Goal: Task Accomplishment & Management: Use online tool/utility

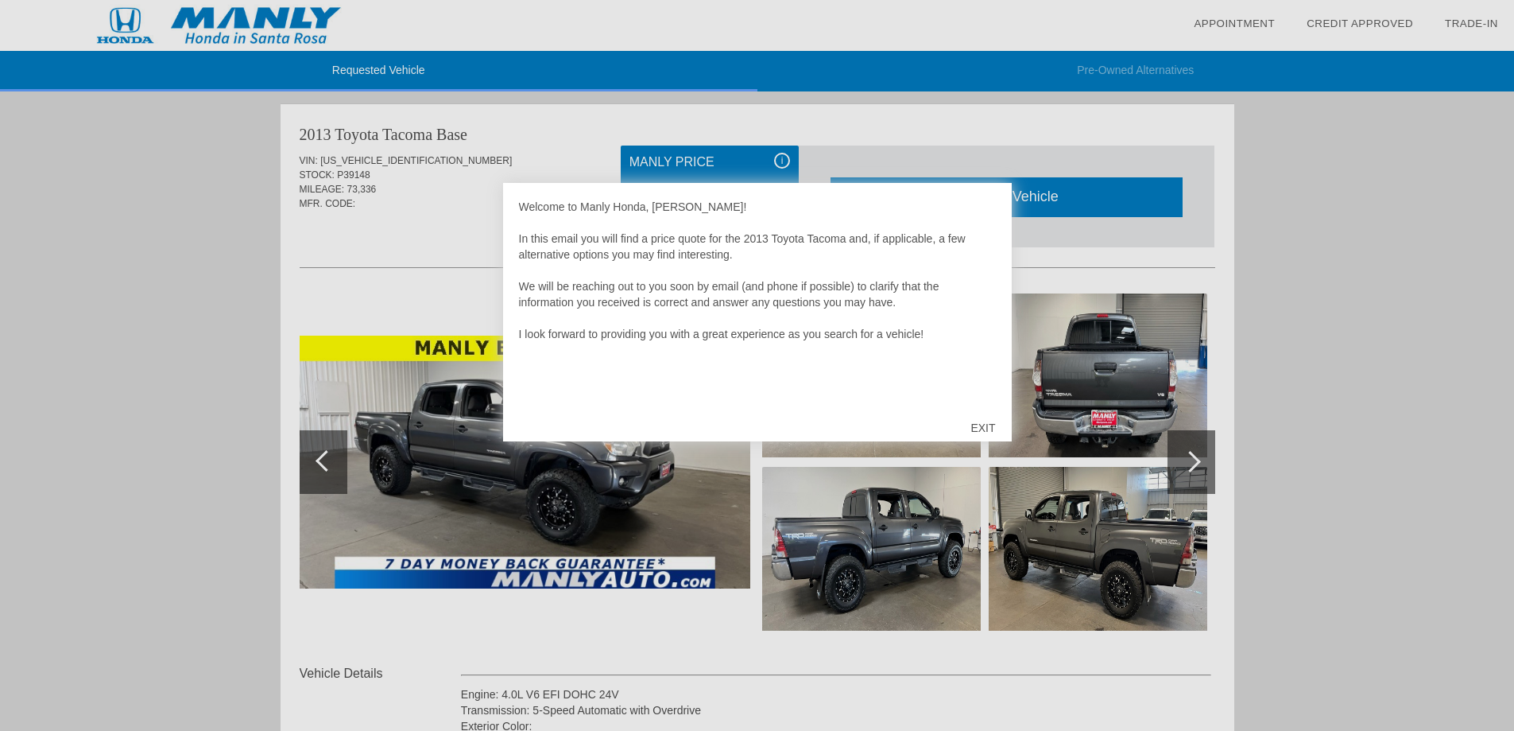
click at [987, 426] on div "EXIT" at bounding box center [983, 428] width 56 height 48
click at [979, 421] on div "EXIT" at bounding box center [983, 428] width 56 height 48
